Goal: Information Seeking & Learning: Learn about a topic

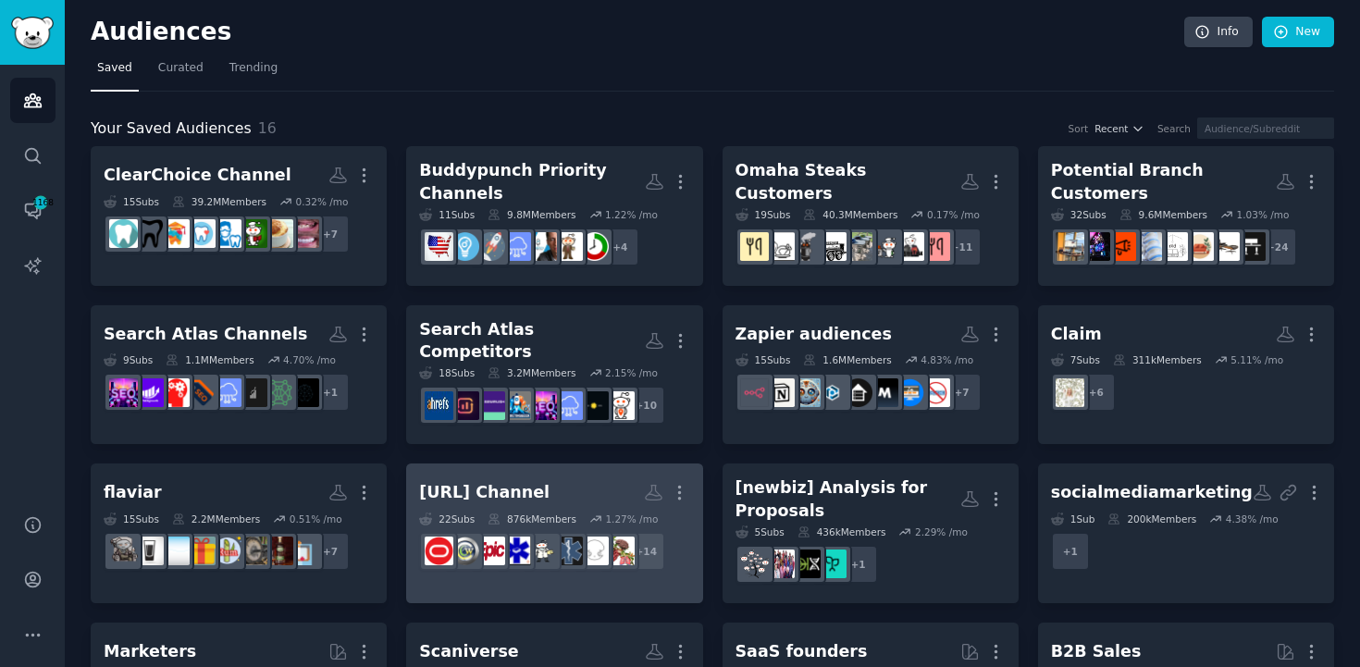
click at [576, 463] on link "[URL] Channel More 22 Sub s 876k Members 1.27 % /mo + 14" at bounding box center [554, 533] width 296 height 140
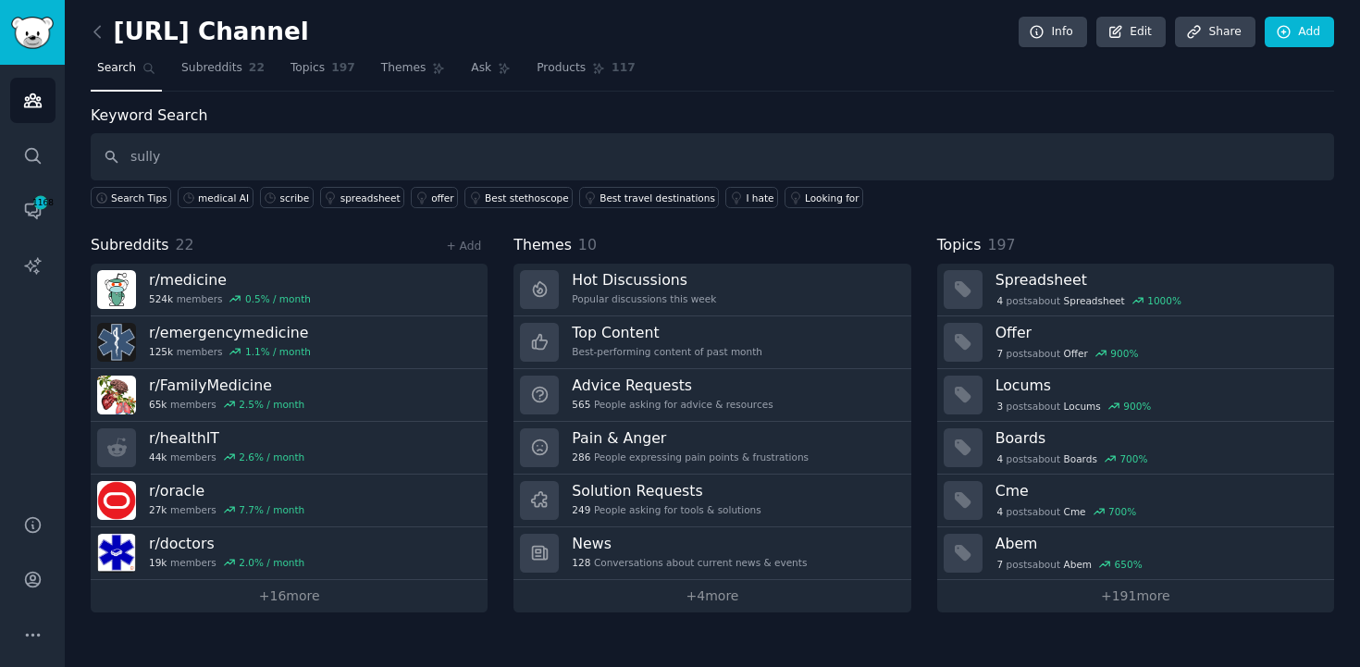
type input "sully"
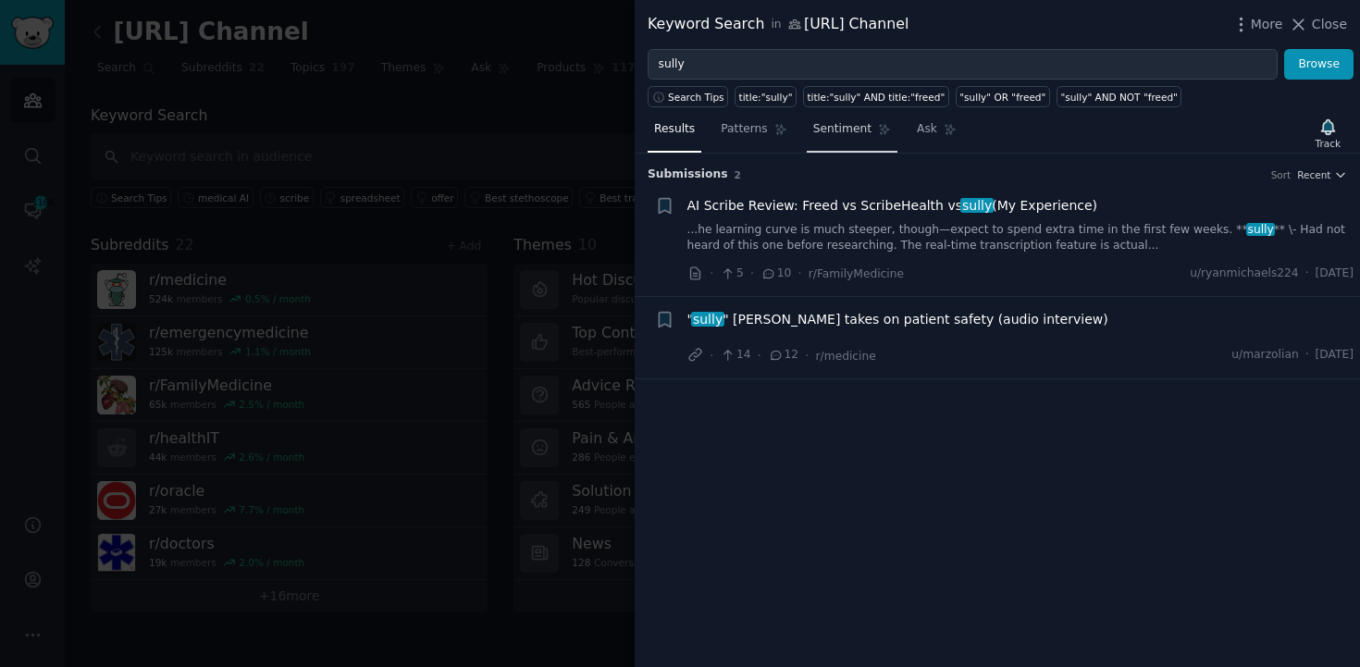
click at [850, 135] on span "Sentiment" at bounding box center [842, 129] width 58 height 17
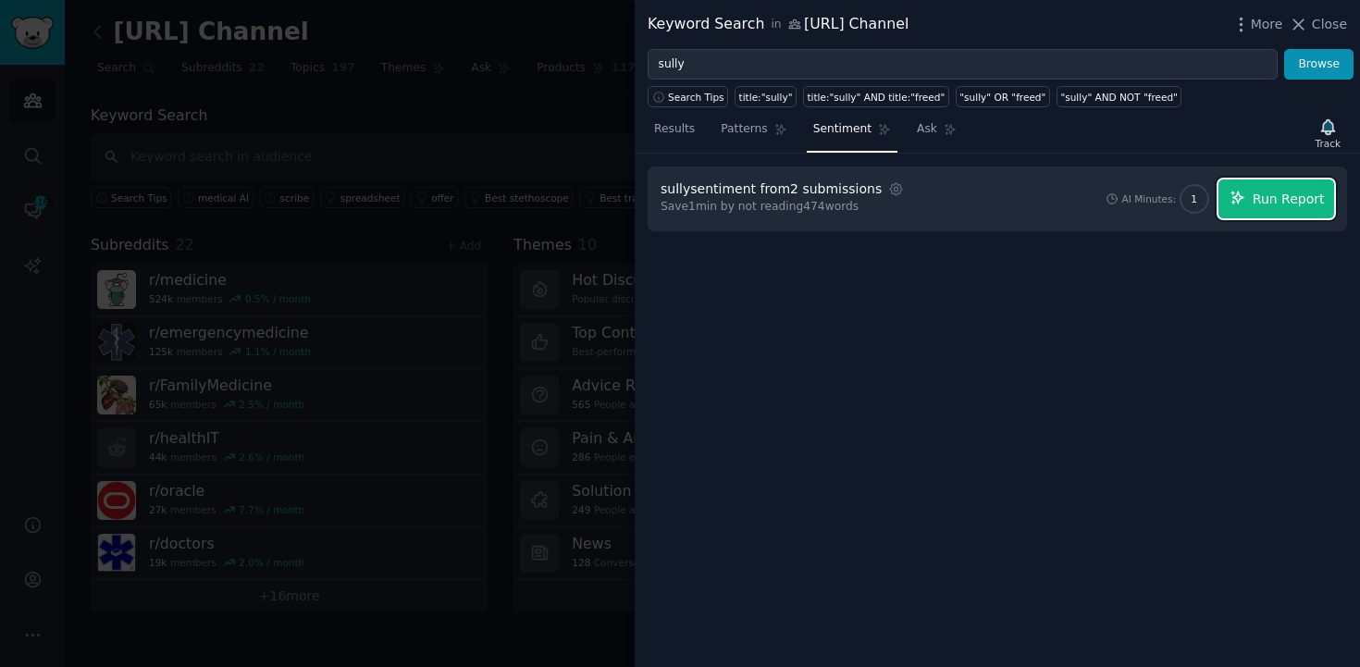
click at [1285, 205] on span "Run Report" at bounding box center [1288, 199] width 72 height 19
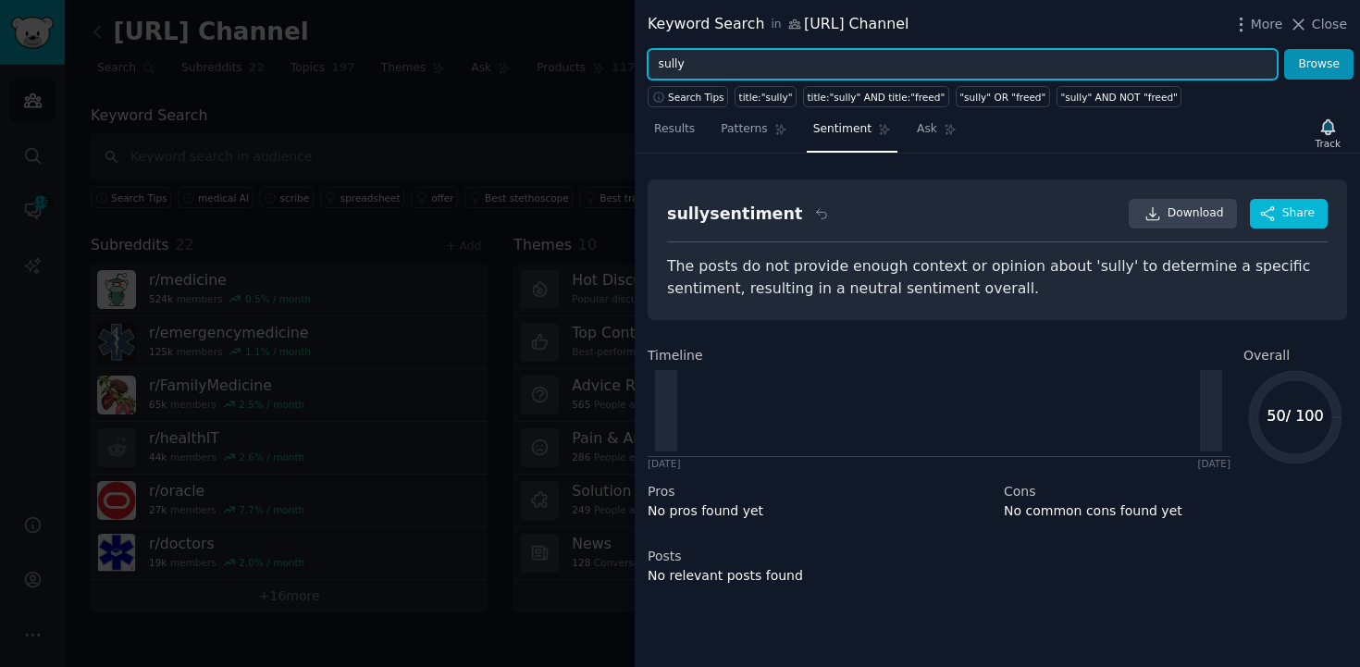
click at [710, 67] on input "sully" at bounding box center [962, 64] width 630 height 31
click at [1284, 49] on button "Browse" at bounding box center [1318, 64] width 69 height 31
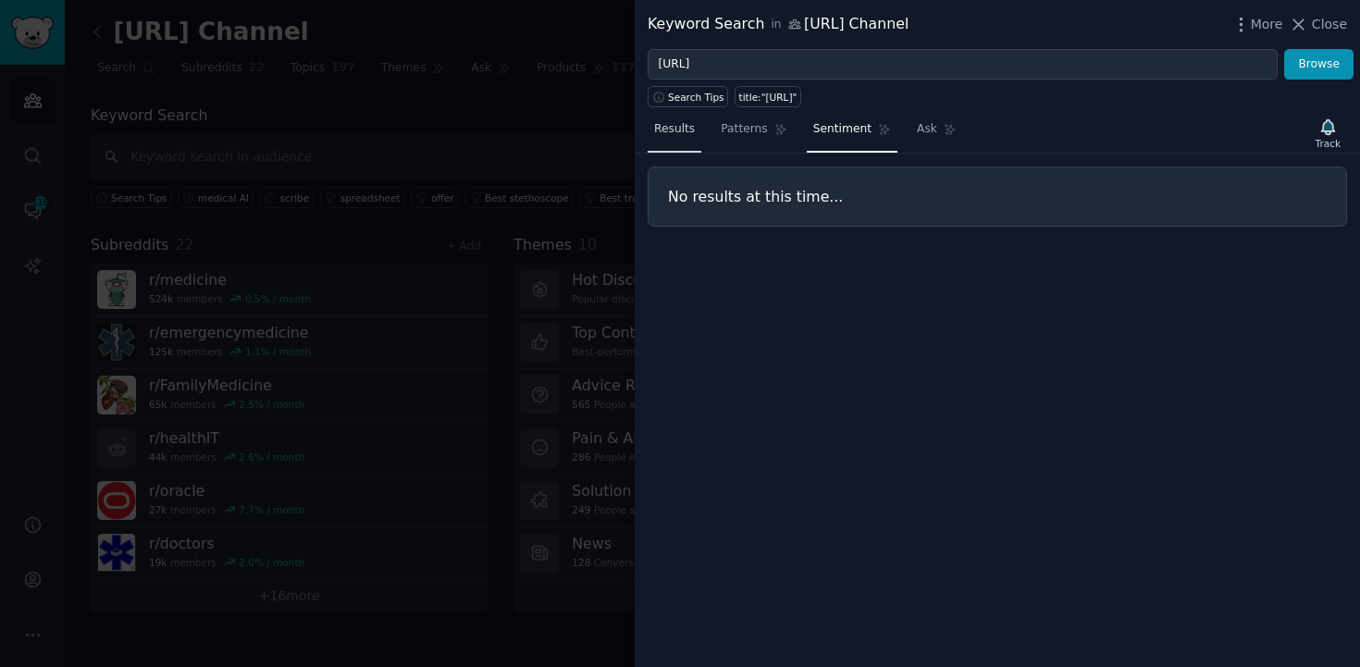
click at [651, 133] on link "Results" at bounding box center [674, 134] width 54 height 38
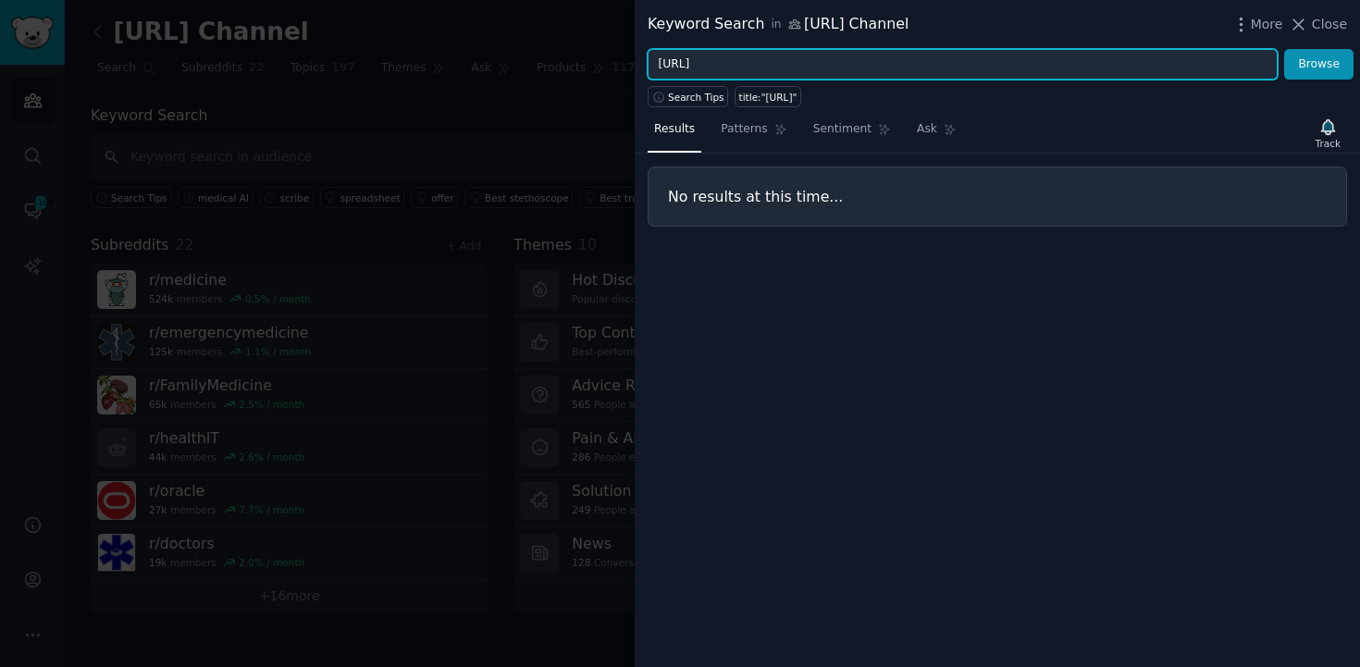
click at [818, 69] on input "[URL]" at bounding box center [962, 64] width 630 height 31
type input "s"
